Goal: Task Accomplishment & Management: Manage account settings

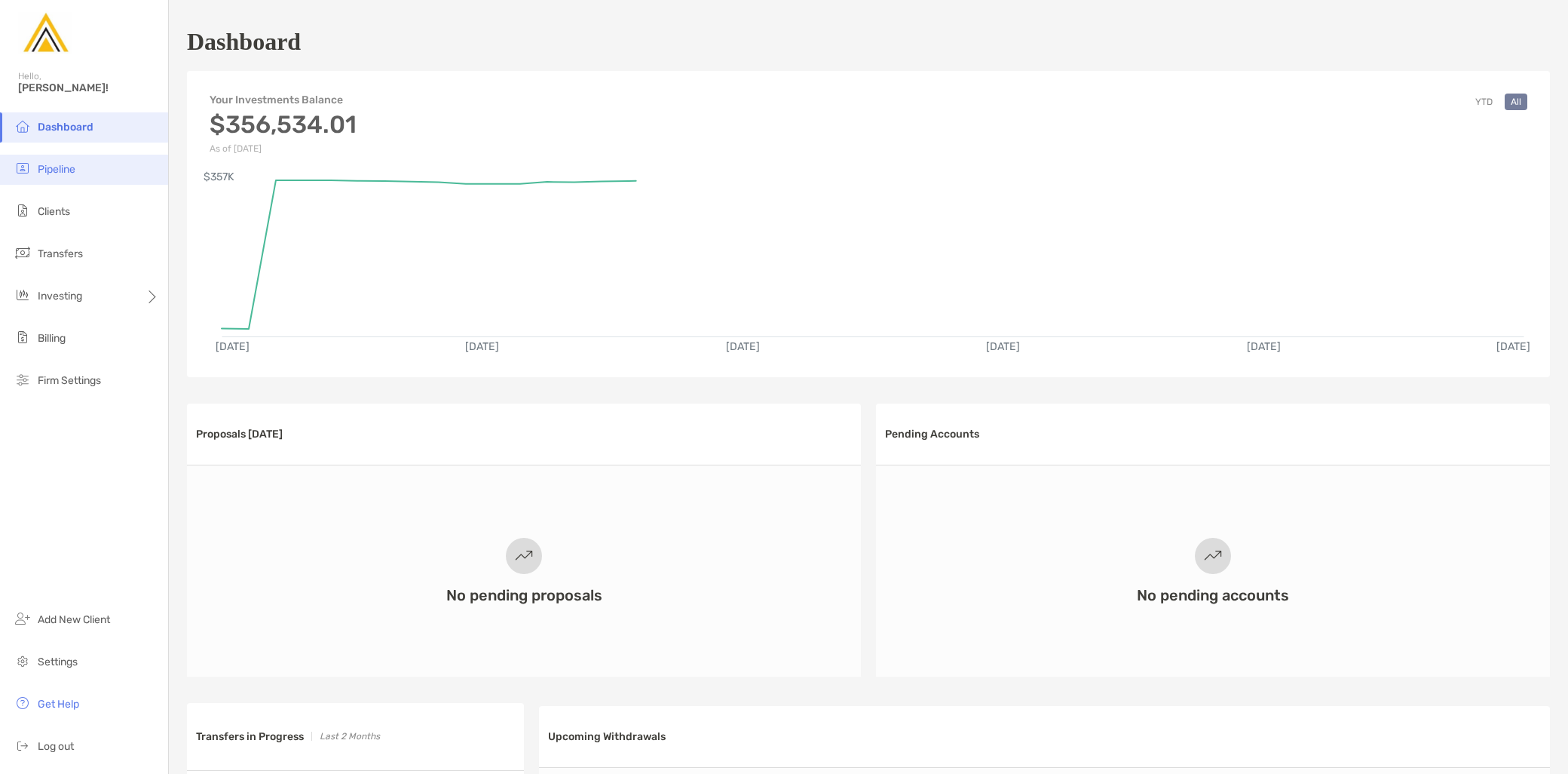
click at [86, 175] on li "Pipeline" at bounding box center [84, 170] width 168 height 31
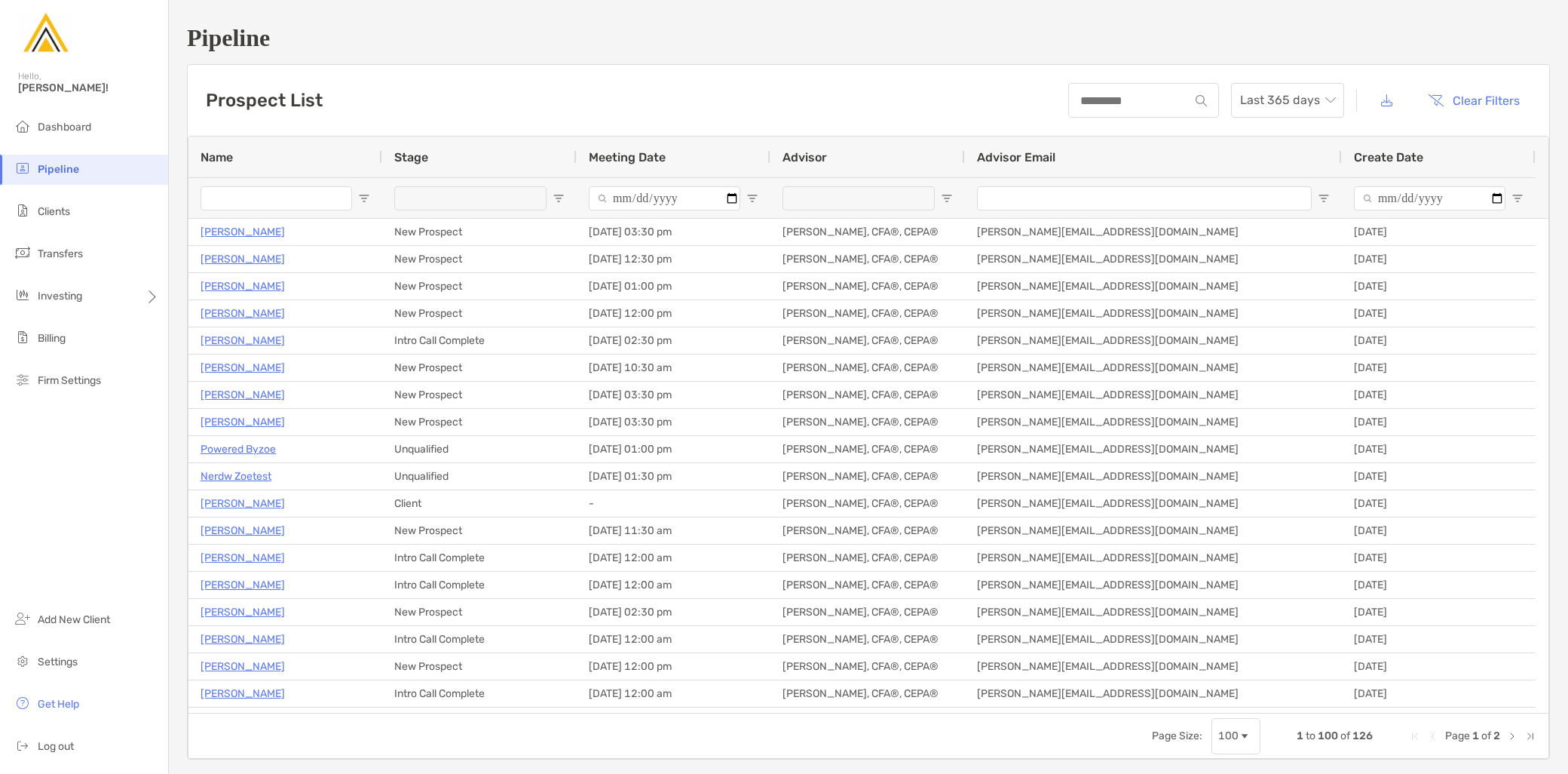
type input "**********"
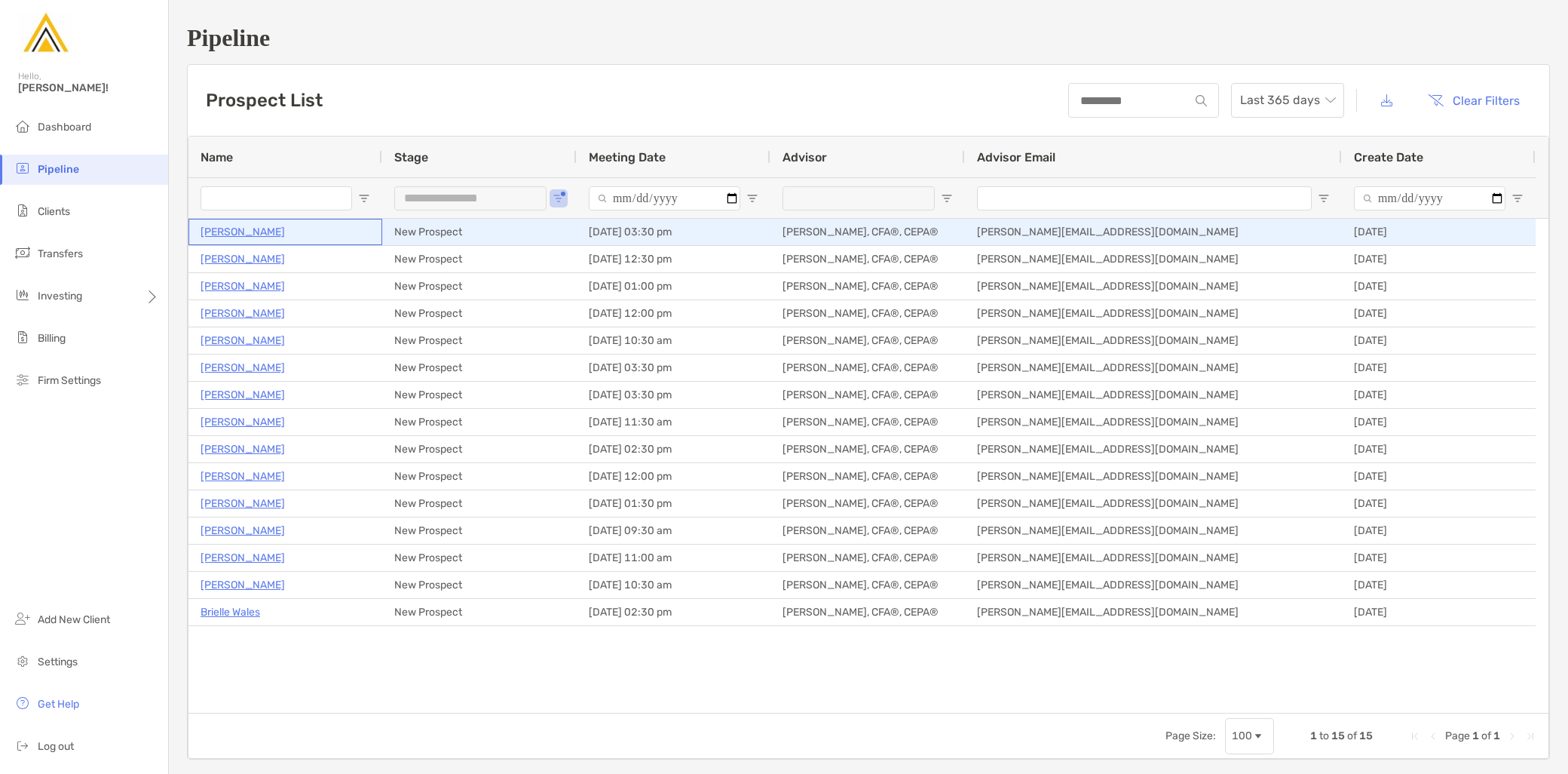
click at [257, 228] on p "Jennifer Dearlove" at bounding box center [243, 231] width 84 height 19
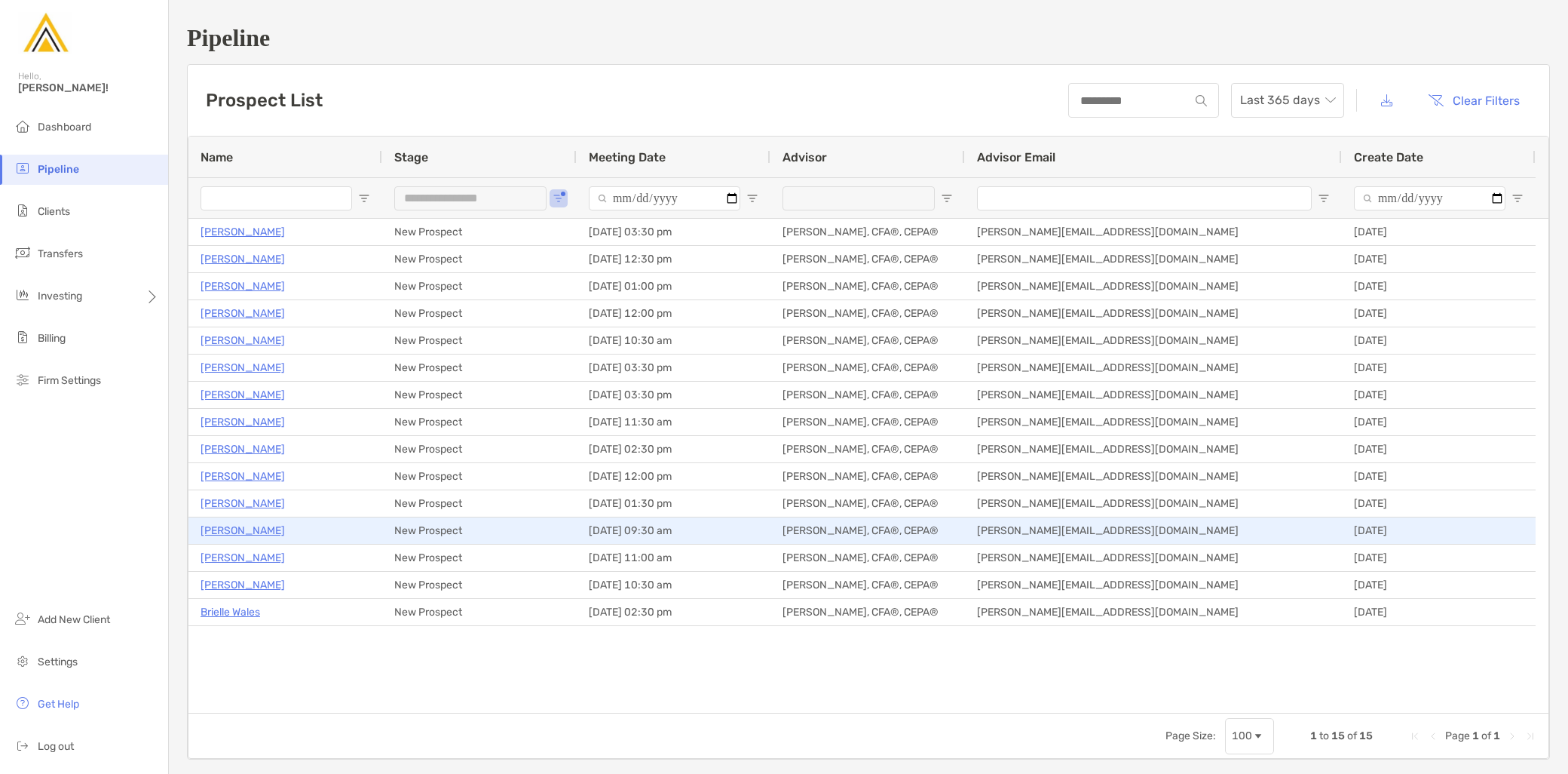
click at [249, 529] on p "[PERSON_NAME]" at bounding box center [243, 530] width 84 height 19
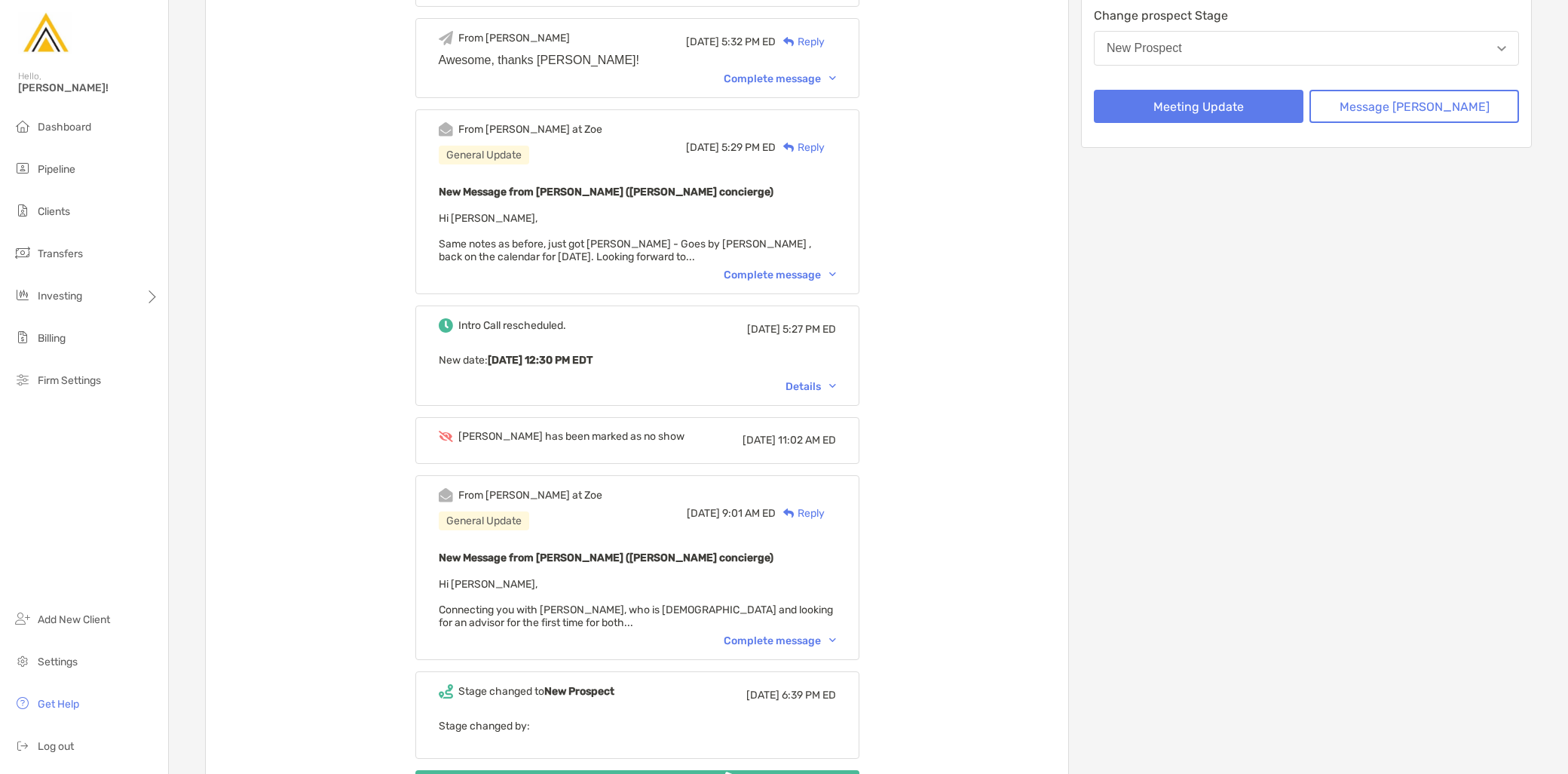
scroll to position [334, 0]
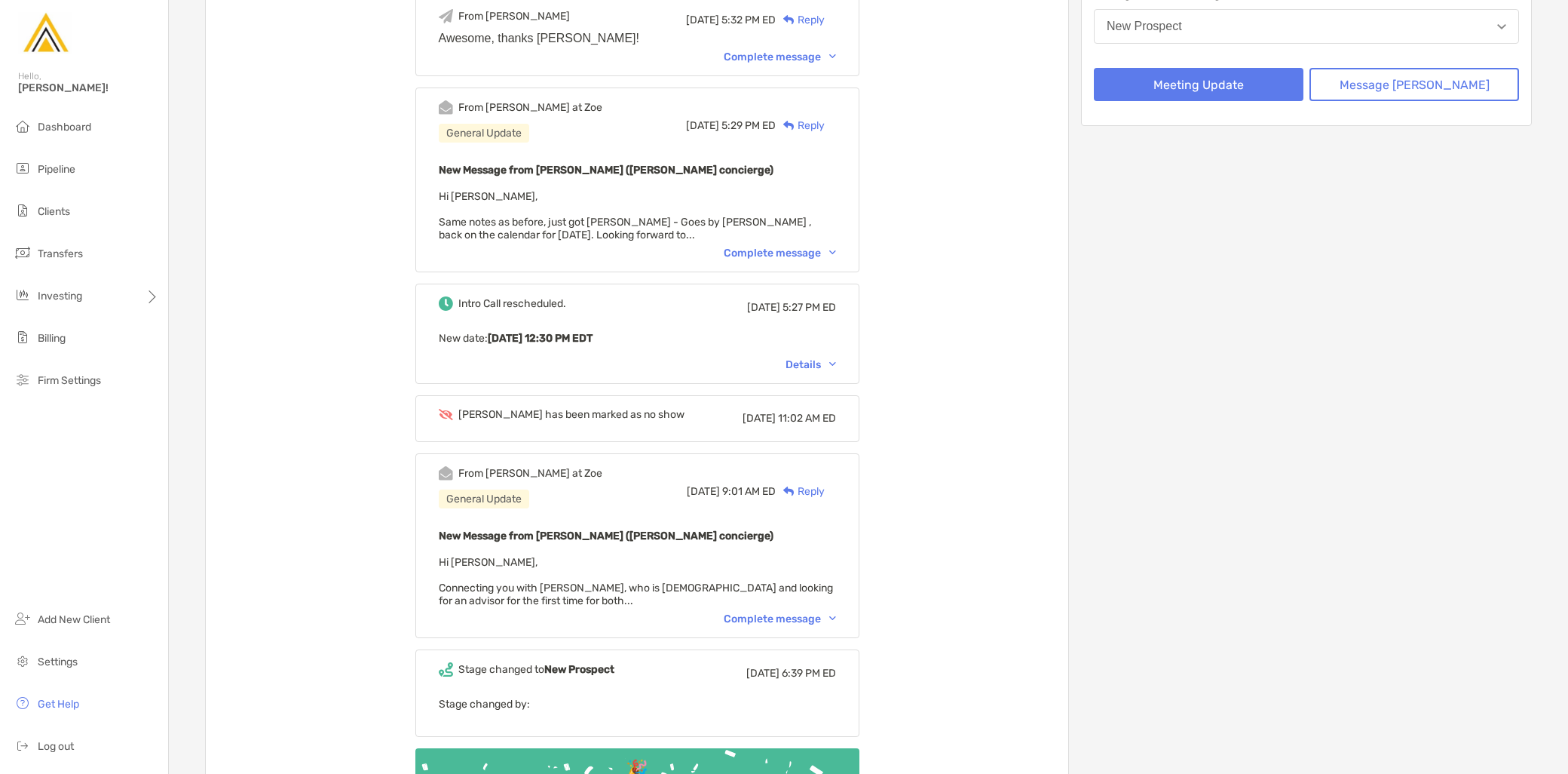
click at [822, 615] on div "Complete message" at bounding box center [779, 618] width 112 height 13
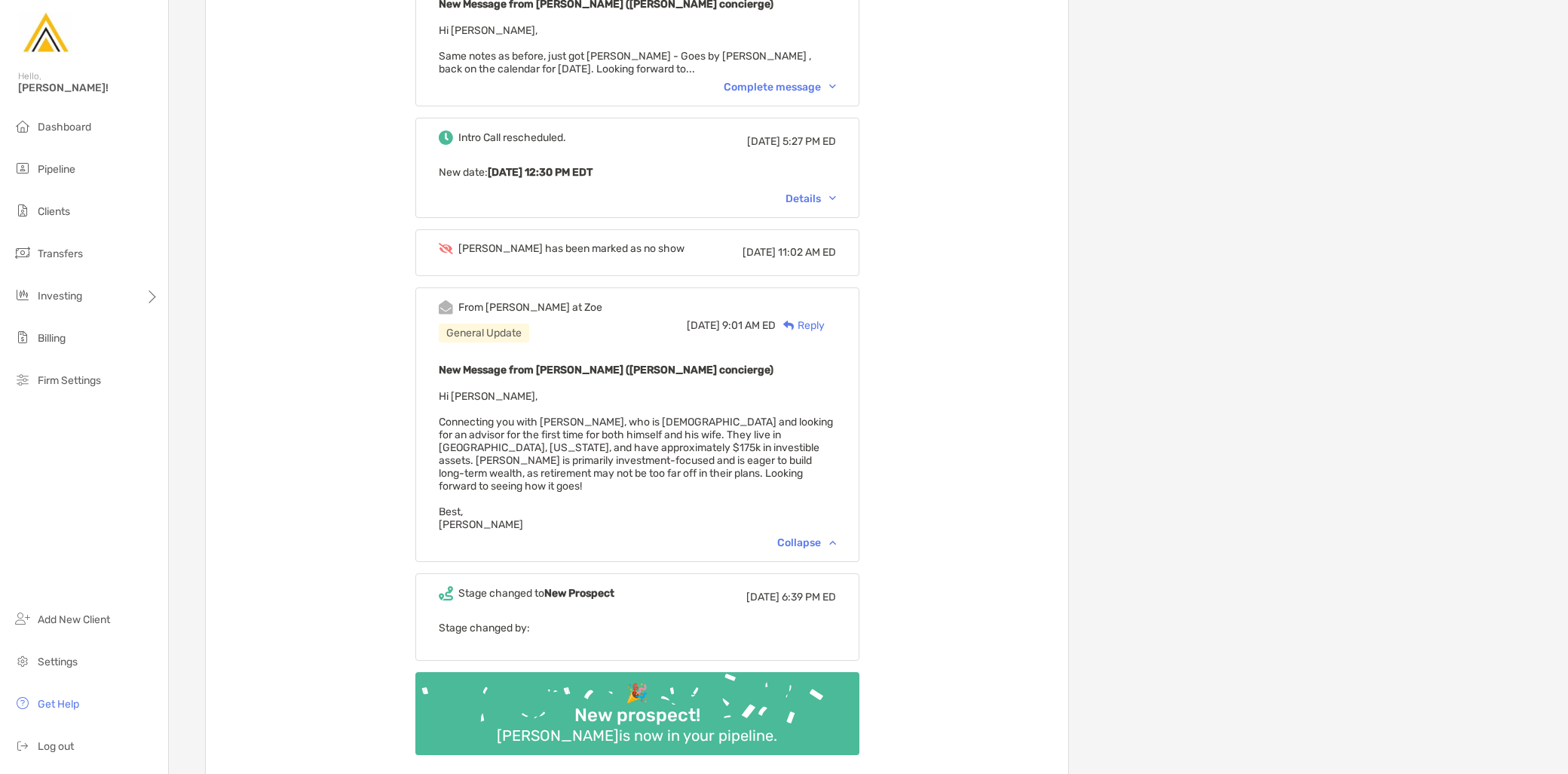
scroll to position [503, 0]
